Goal: Transaction & Acquisition: Purchase product/service

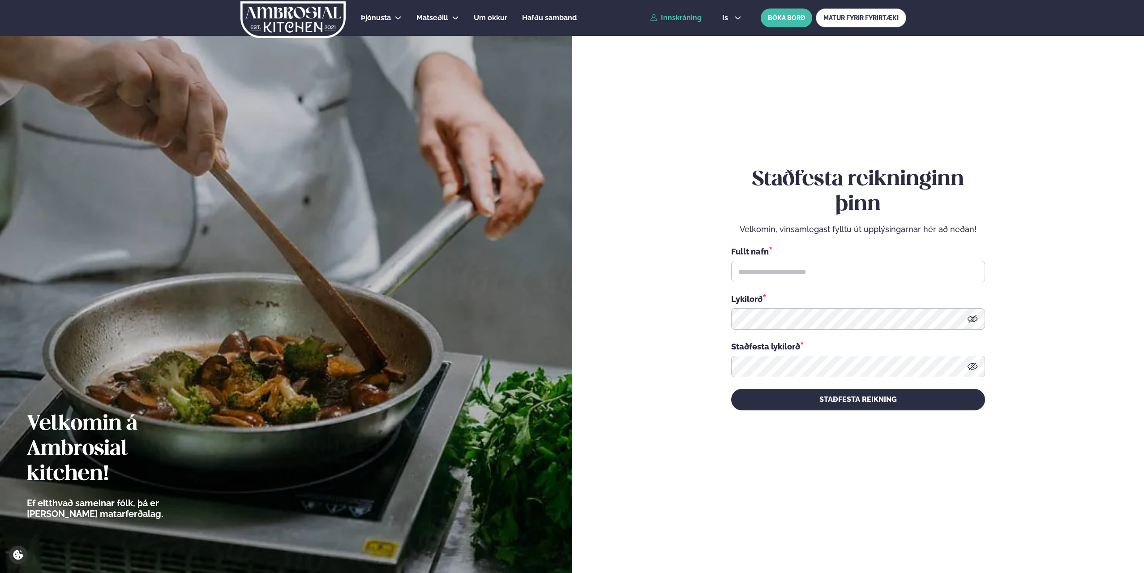
click at [687, 20] on link "Innskráning" at bounding box center [675, 18] width 51 height 8
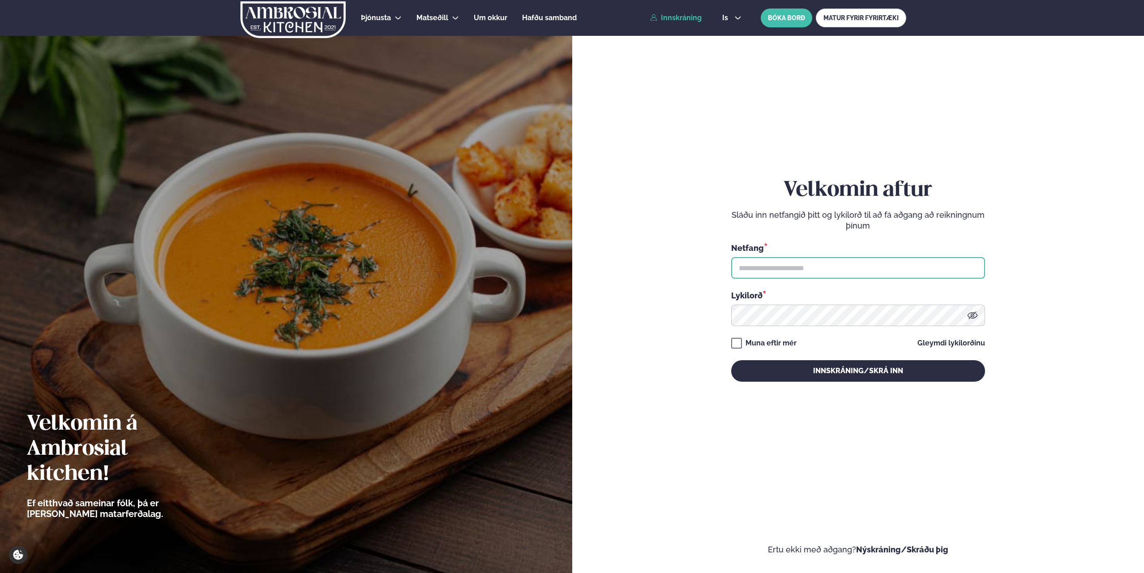
click at [797, 268] on input "text" at bounding box center [858, 267] width 254 height 21
type input "**********"
click at [731, 360] on button "Innskráning/Skrá inn" at bounding box center [858, 370] width 254 height 21
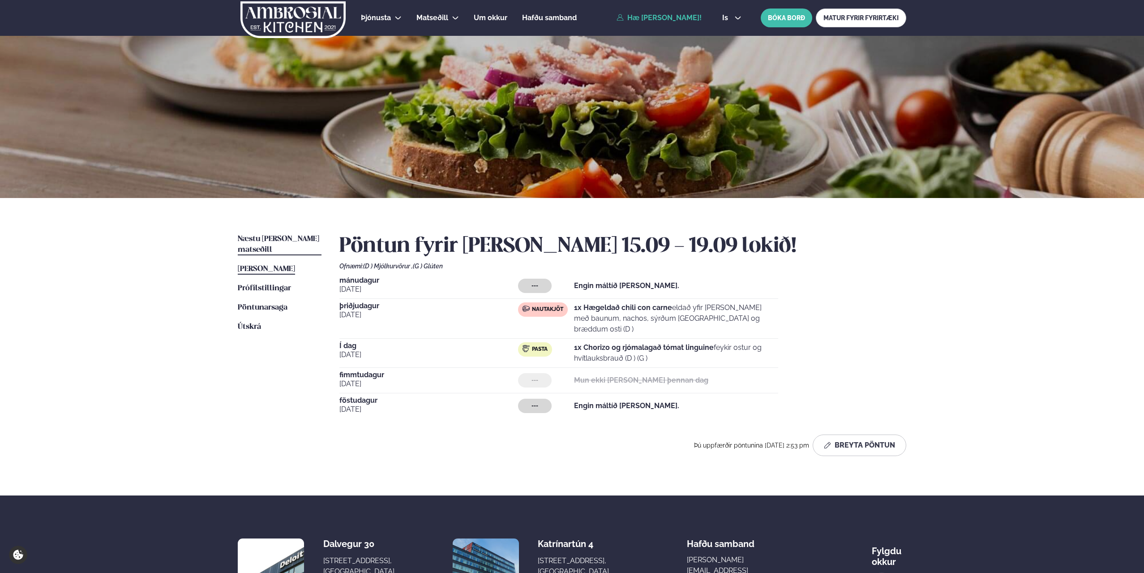
click at [276, 236] on span "Næstu [PERSON_NAME] matseðill" at bounding box center [278, 244] width 81 height 18
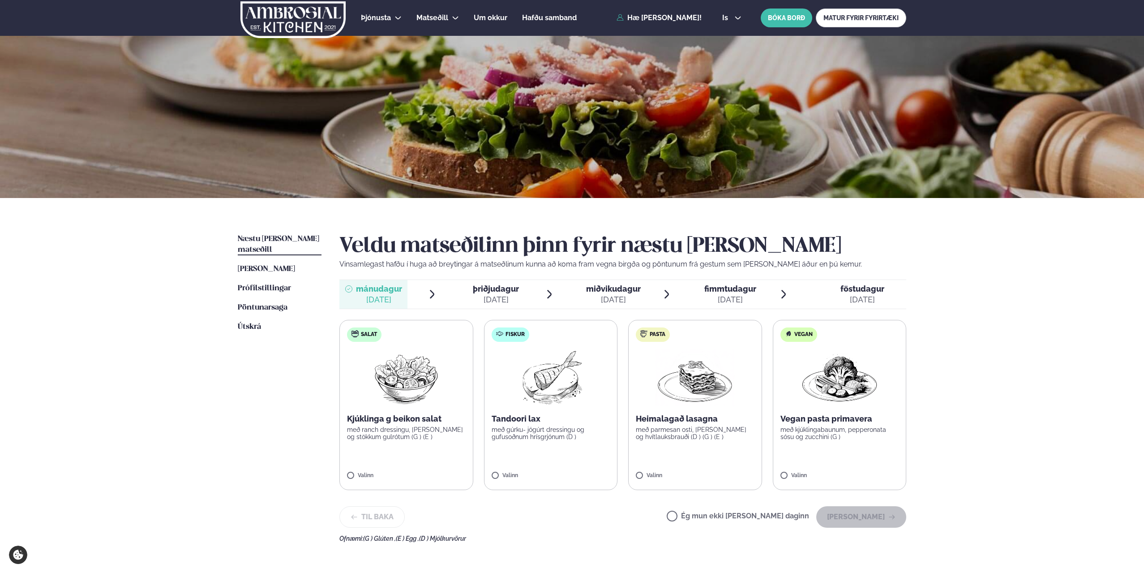
click at [603, 290] on span "miðvikudagur" at bounding box center [613, 288] width 55 height 9
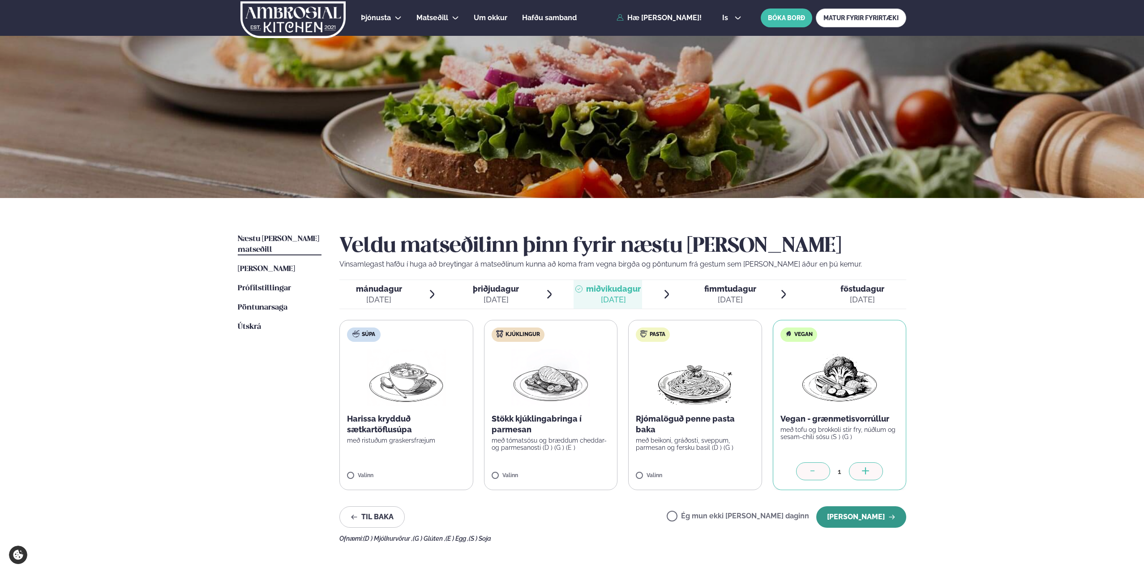
click at [869, 513] on button "[PERSON_NAME]" at bounding box center [861, 516] width 90 height 21
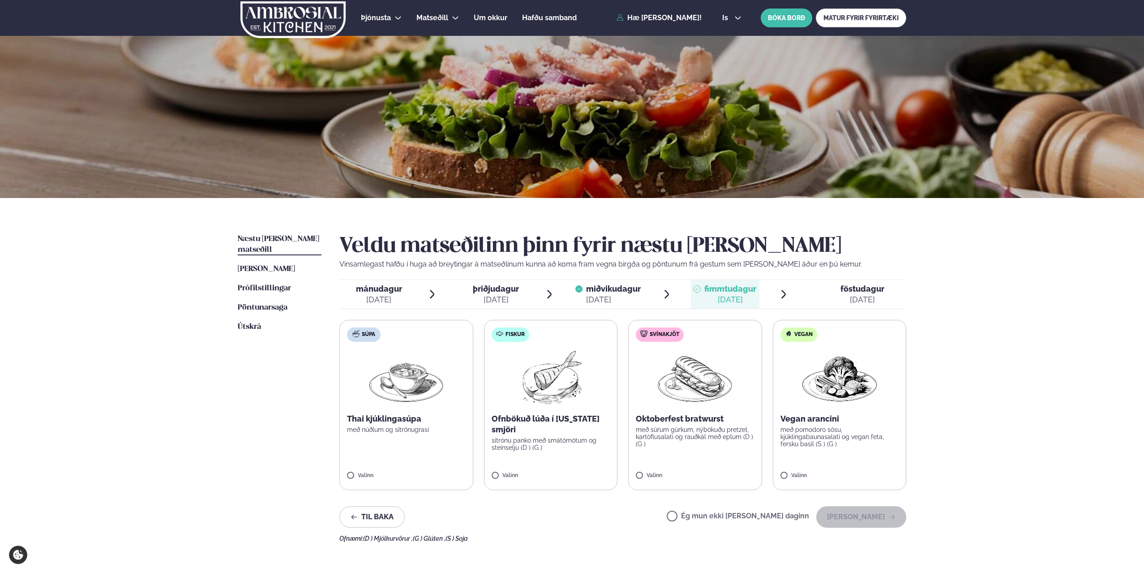
click at [719, 295] on div "[DATE]" at bounding box center [730, 299] width 52 height 11
click at [510, 469] on label "Fiskur Ofnbökuð lúða í [US_STATE] smjöri sítrónu panko með smátómötum og steins…" at bounding box center [551, 405] width 134 height 170
click at [844, 521] on button "[PERSON_NAME]" at bounding box center [861, 516] width 90 height 21
